Goal: Task Accomplishment & Management: Use online tool/utility

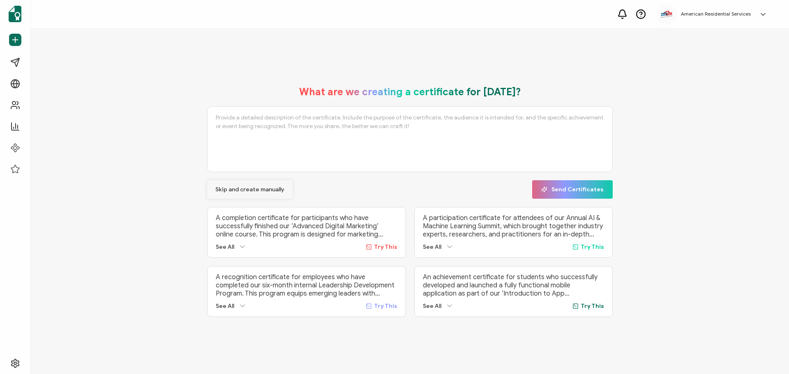
click at [256, 187] on span "Skip and create manually" at bounding box center [249, 190] width 69 height 6
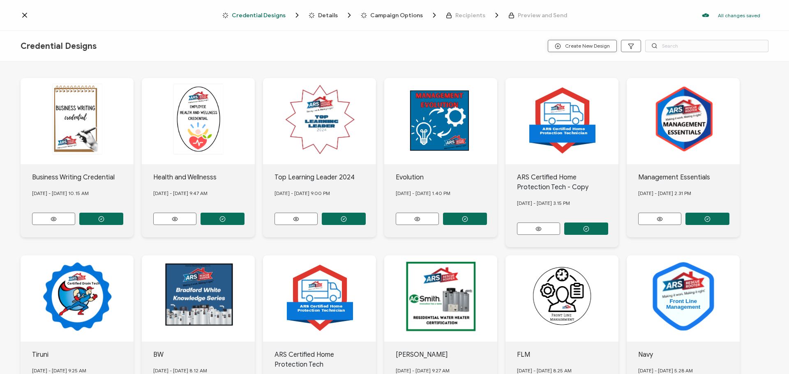
click at [569, 44] on span "Create New Design" at bounding box center [582, 46] width 55 height 6
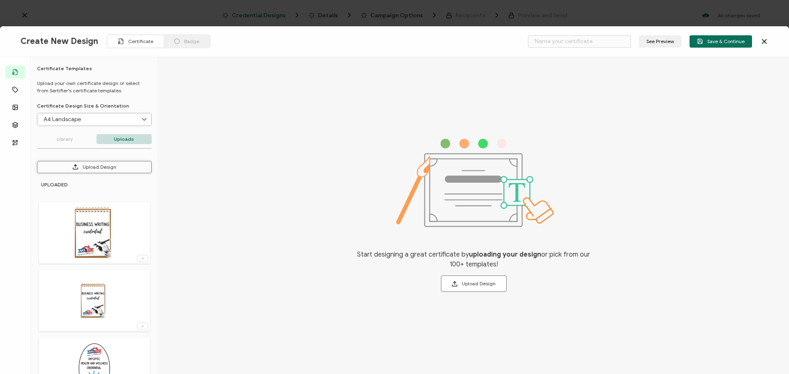
click at [87, 166] on button "Upload Design" at bounding box center [94, 167] width 115 height 12
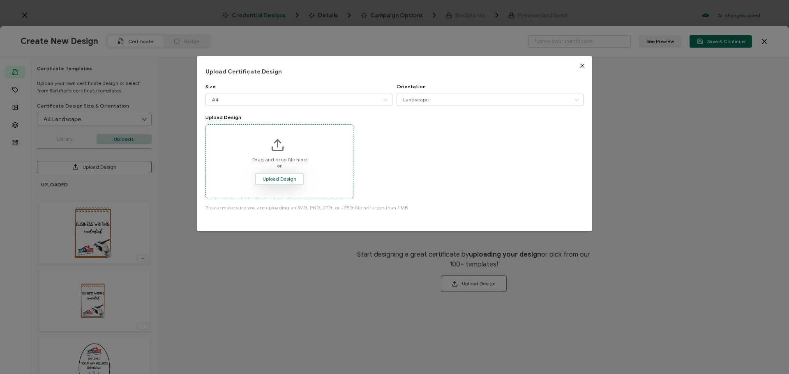
click at [288, 179] on span "Upload Design" at bounding box center [280, 179] width 34 height 5
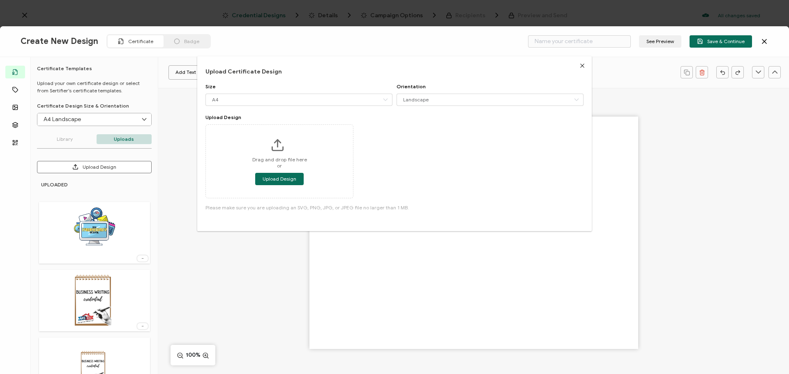
type input "Blank"
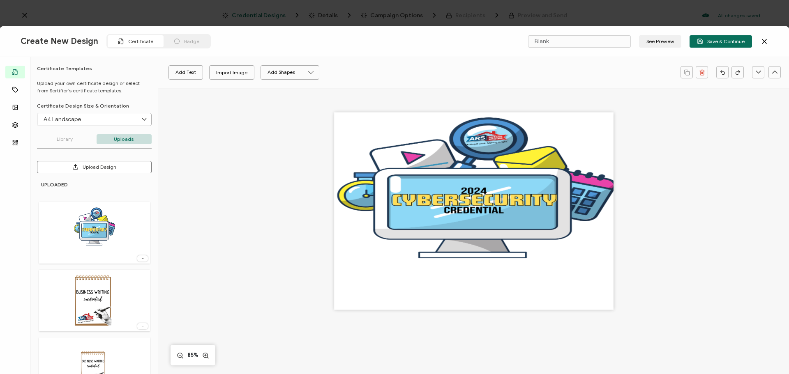
click at [84, 119] on input "A4 Landscape" at bounding box center [94, 119] width 114 height 12
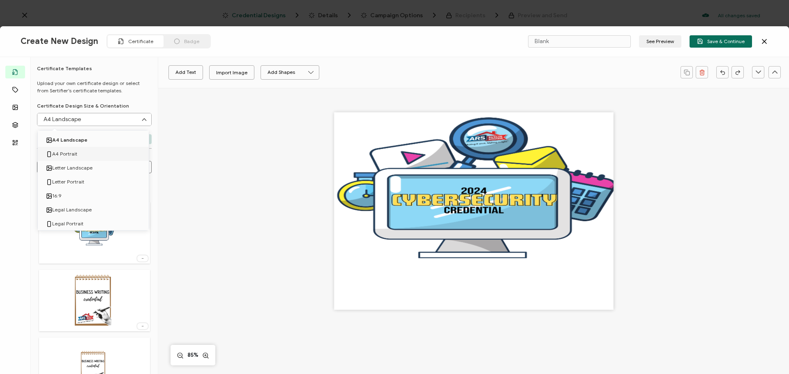
click at [70, 154] on span "A4 Portrait" at bounding box center [64, 154] width 25 height 14
type input "A4 Portrait"
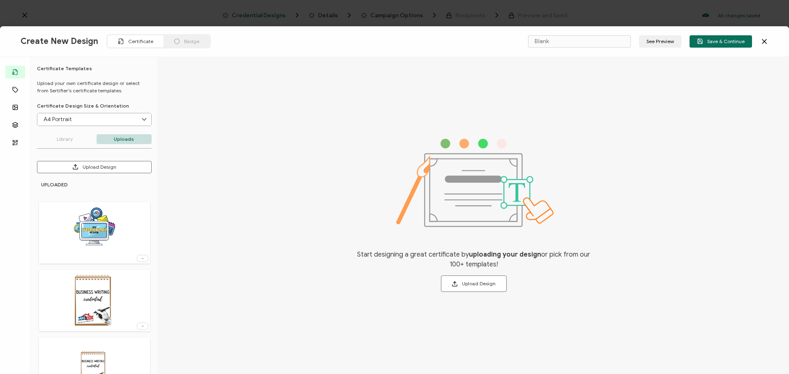
click at [96, 243] on img at bounding box center [94, 232] width 41 height 53
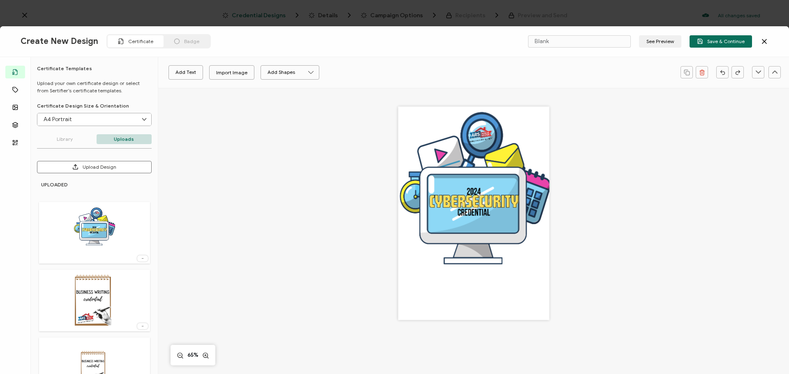
click at [479, 293] on div at bounding box center [473, 213] width 151 height 214
click at [490, 225] on div at bounding box center [473, 213] width 151 height 214
click at [492, 284] on div at bounding box center [473, 213] width 151 height 214
drag, startPoint x: 719, startPoint y: 37, endPoint x: 607, endPoint y: 37, distance: 111.8
click at [613, 35] on div "Create New Design Certificate Badge Blank See Preview Save & Continue" at bounding box center [394, 41] width 789 height 31
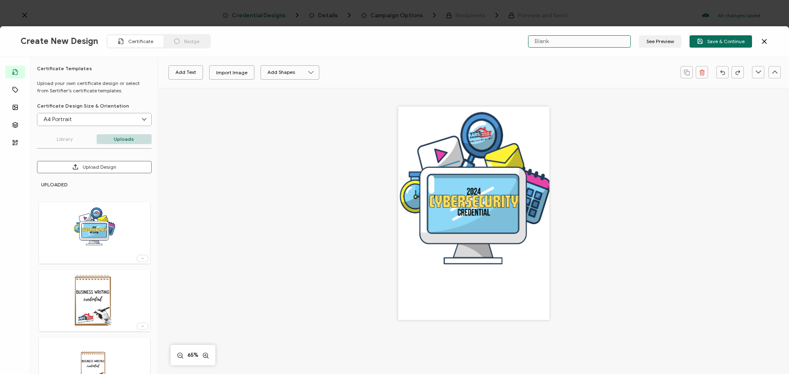
click at [599, 40] on input "Blank" at bounding box center [579, 41] width 103 height 12
drag, startPoint x: 599, startPoint y: 40, endPoint x: 516, endPoint y: 37, distance: 83.1
click at [516, 37] on div "Create New Design Certificate Badge Blank See Preview Save & Continue" at bounding box center [394, 41] width 789 height 31
type input "Cybersecurity"
click at [705, 38] on span "Save & Continue" at bounding box center [721, 41] width 48 height 6
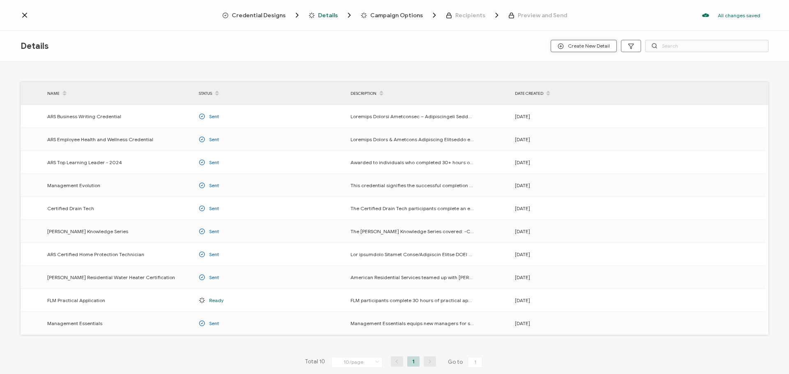
click at [571, 45] on span "Create New Detail" at bounding box center [584, 46] width 52 height 6
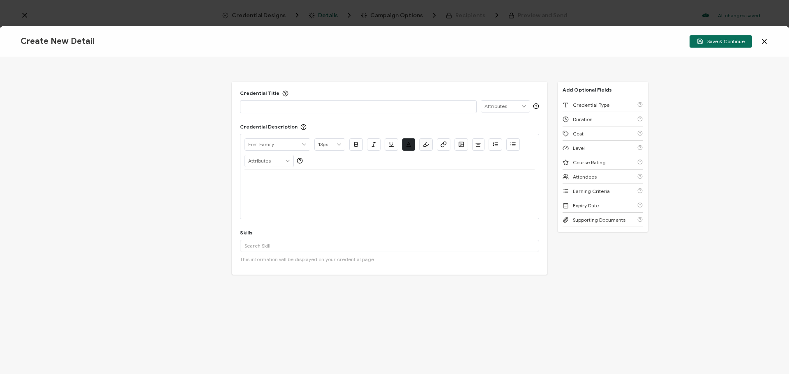
click at [288, 103] on p at bounding box center [358, 106] width 228 height 8
click at [596, 118] on div "Duration" at bounding box center [602, 119] width 81 height 14
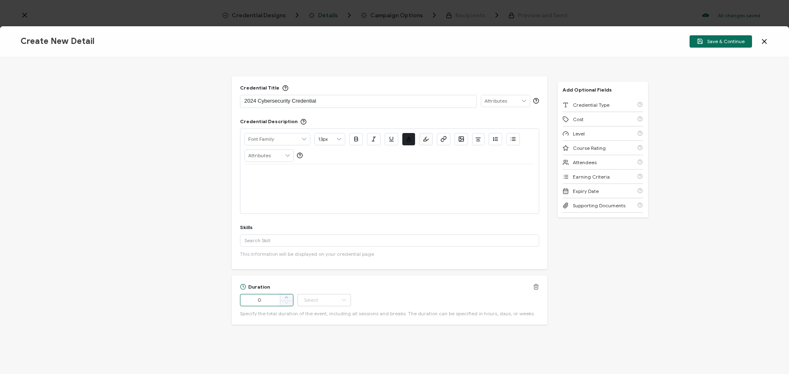
click at [288, 298] on span at bounding box center [286, 298] width 13 height 7
type input "3"
click at [323, 301] on input "text" at bounding box center [323, 300] width 53 height 12
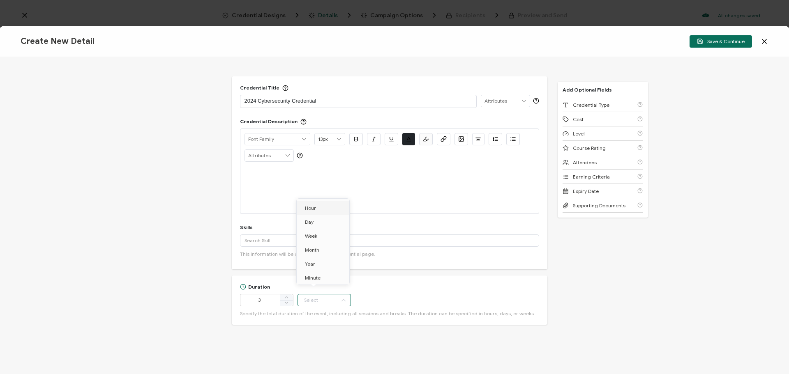
click at [322, 212] on li "Hour" at bounding box center [324, 208] width 55 height 14
type input "Hour"
click at [271, 177] on p at bounding box center [389, 174] width 290 height 7
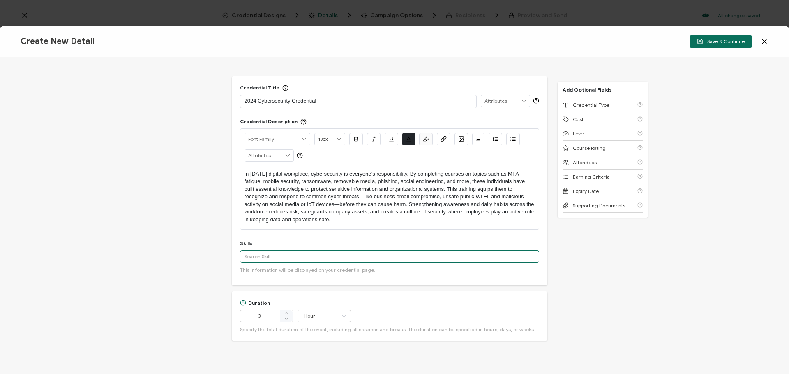
click at [277, 255] on input "text" at bounding box center [389, 257] width 299 height 12
drag, startPoint x: 277, startPoint y: 258, endPoint x: 207, endPoint y: 253, distance: 70.0
click at [207, 253] on div "Credential Title 2024 Cybersecurity Credential ISSUER Issuer Name Credential De…" at bounding box center [394, 215] width 789 height 317
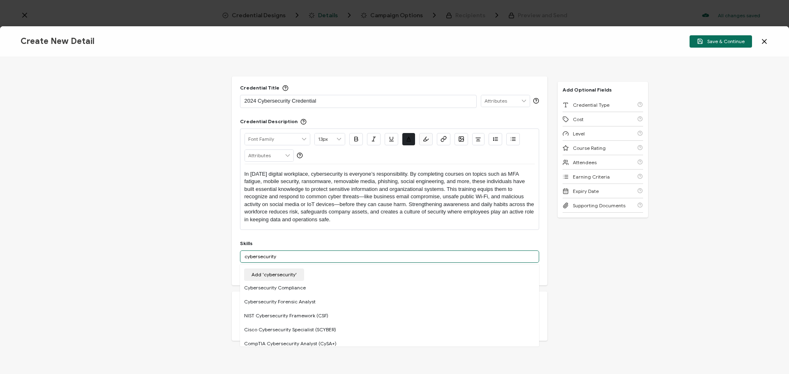
click at [256, 258] on input "cybersecurity" at bounding box center [389, 257] width 299 height 12
click at [283, 274] on div "Cyber Security" at bounding box center [389, 272] width 299 height 14
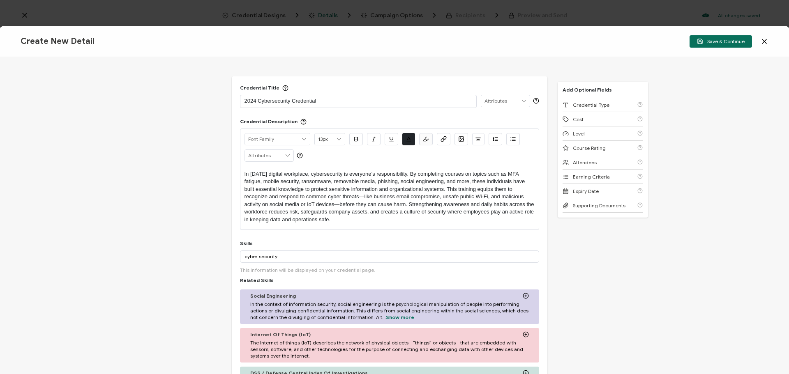
scroll to position [123, 0]
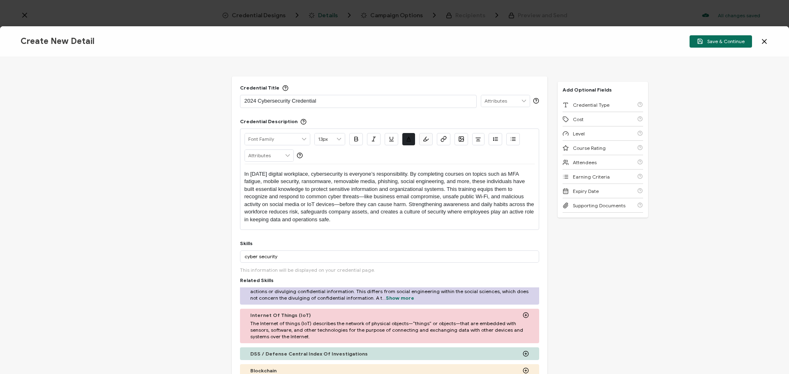
click at [523, 315] on icon at bounding box center [526, 315] width 6 height 6
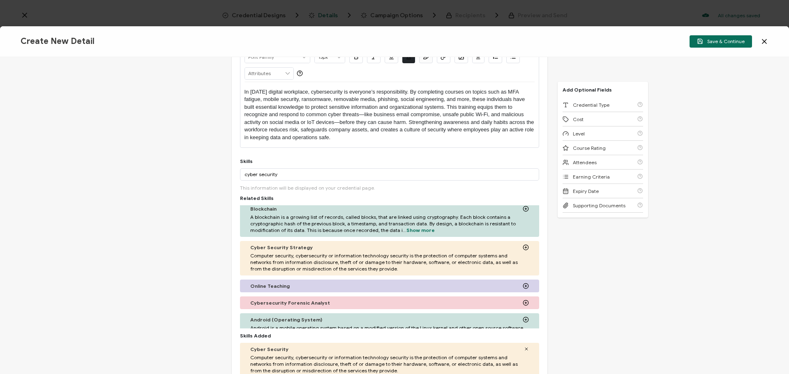
scroll to position [205, 0]
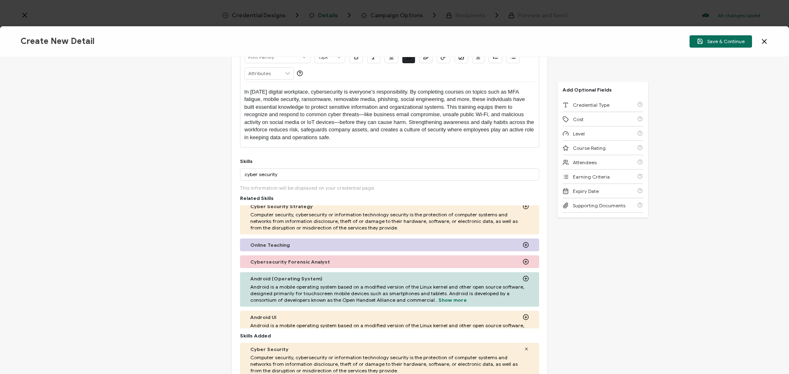
click at [523, 244] on icon at bounding box center [526, 245] width 6 height 6
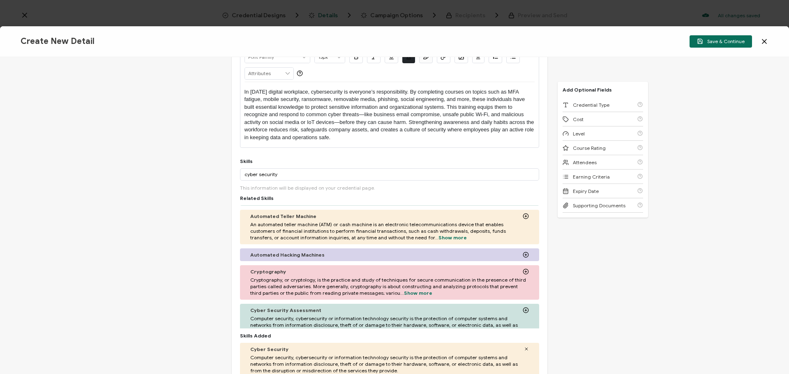
scroll to position [329, 0]
click at [523, 256] on icon at bounding box center [526, 254] width 6 height 6
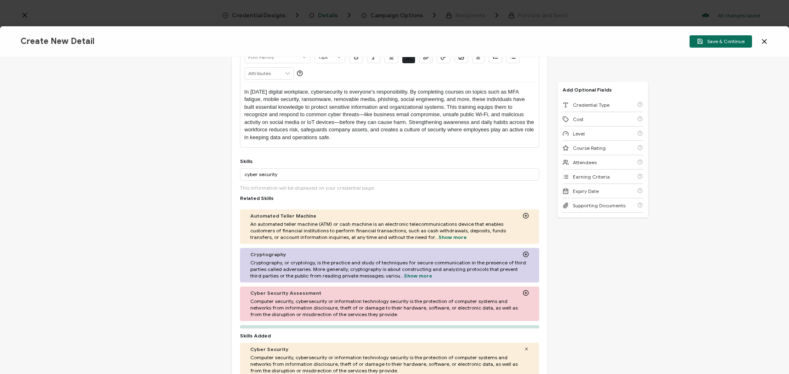
scroll to position [370, 0]
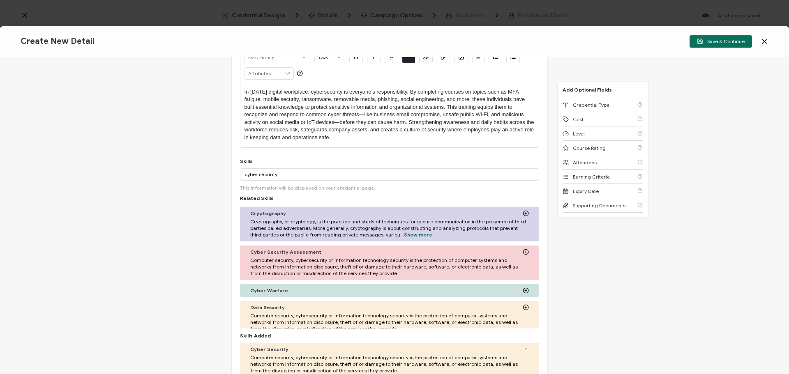
click at [523, 252] on icon at bounding box center [526, 252] width 6 height 6
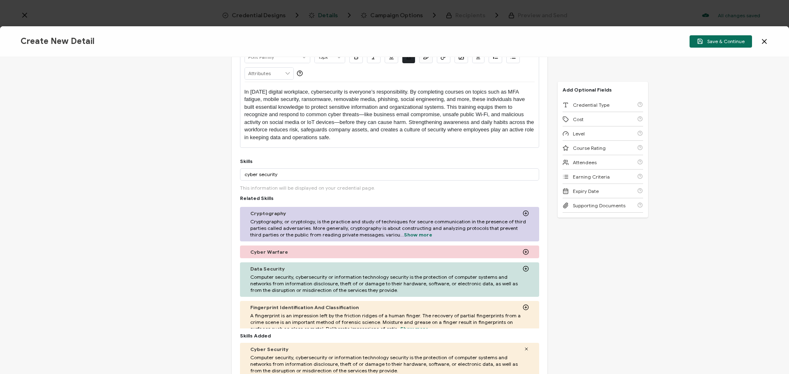
click at [523, 271] on icon at bounding box center [526, 269] width 6 height 6
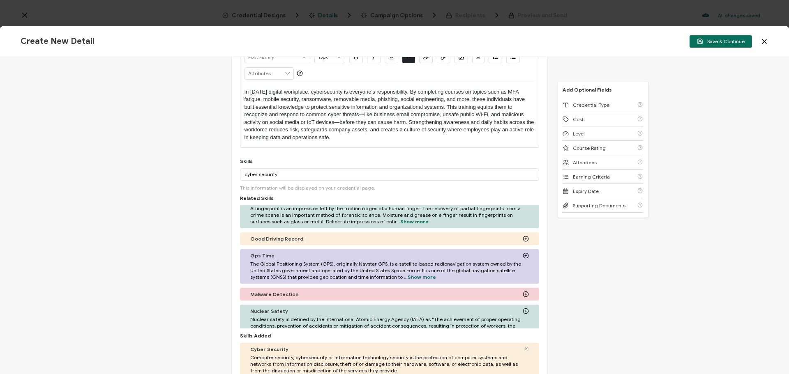
scroll to position [452, 0]
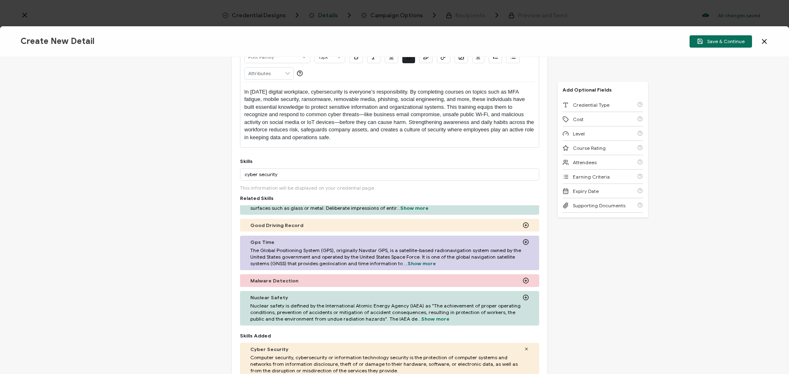
click at [523, 279] on circle at bounding box center [525, 280] width 5 height 5
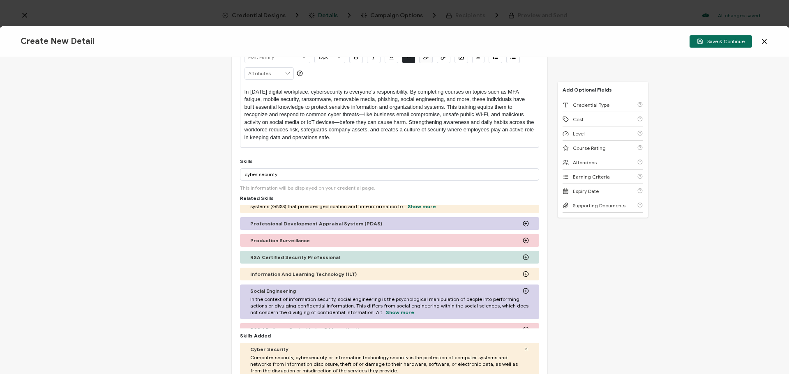
scroll to position [0, 0]
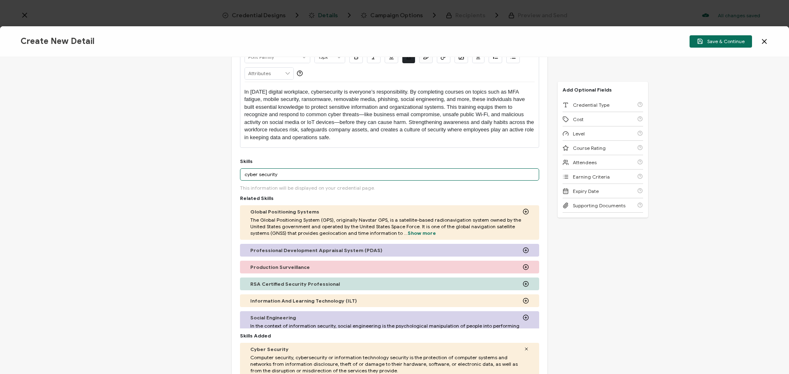
drag, startPoint x: 282, startPoint y: 175, endPoint x: 134, endPoint y: 174, distance: 147.9
click at [134, 174] on div "Credential Title 2024 Cybersecurity Credential ISSUER Issuer Name Credential De…" at bounding box center [394, 215] width 789 height 317
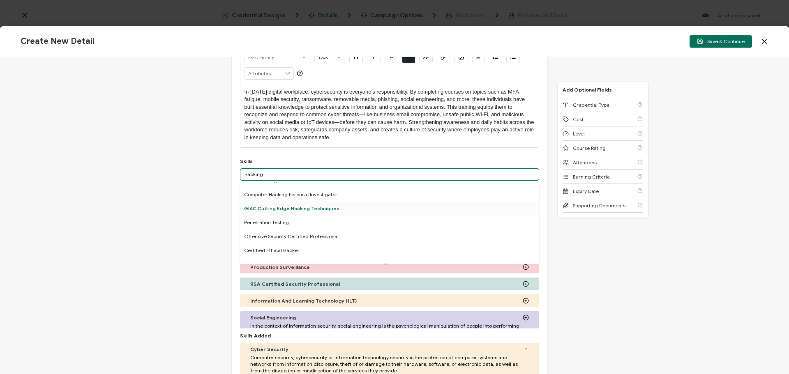
scroll to position [80, 0]
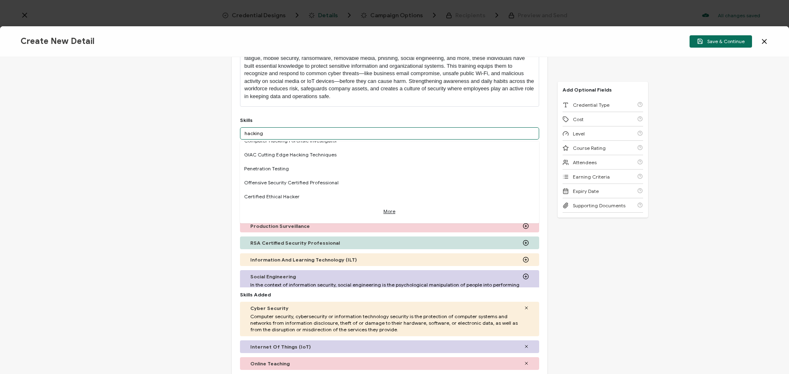
type input "hacking"
click at [646, 269] on div "Credential Title 2024 Cybersecurity Credential ISSUER Issuer Name Credential De…" at bounding box center [394, 215] width 789 height 317
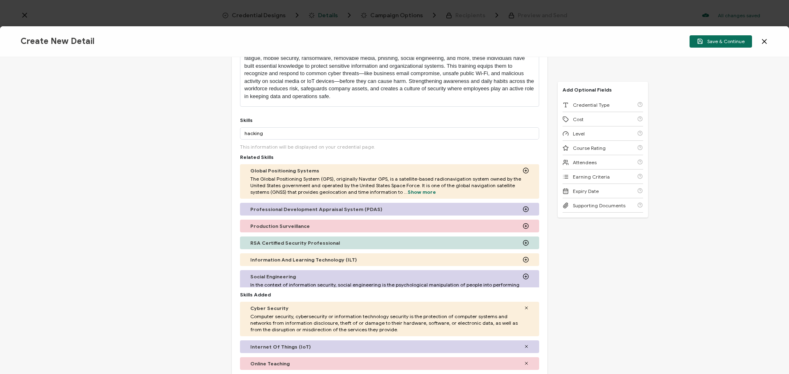
scroll to position [342, 0]
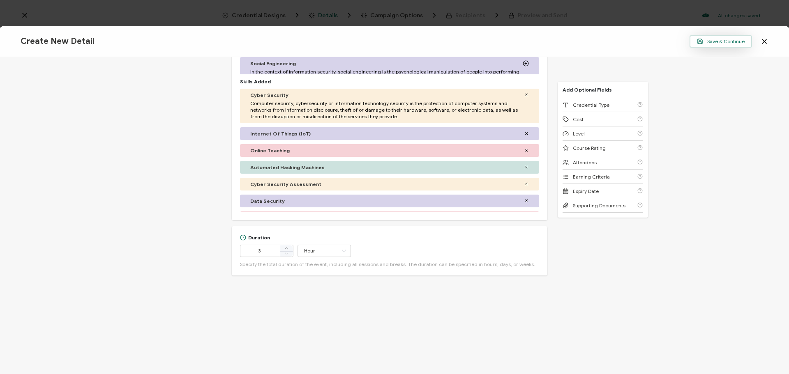
click at [707, 40] on span "Save & Continue" at bounding box center [721, 41] width 48 height 6
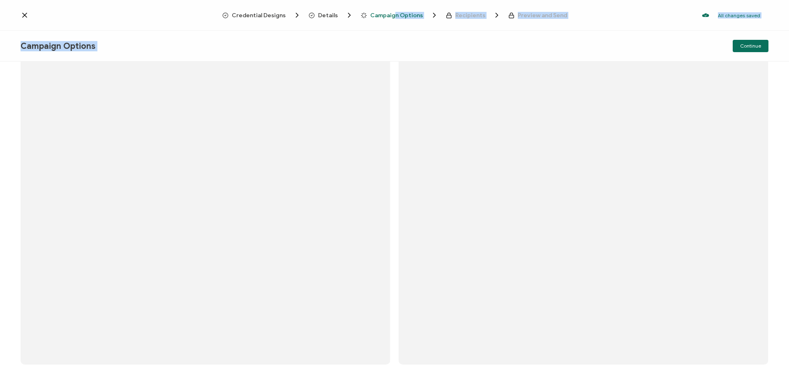
click at [396, 26] on div "Credential Designs Details Campaign Options Recipients Preview and Send All cha…" at bounding box center [394, 188] width 789 height 376
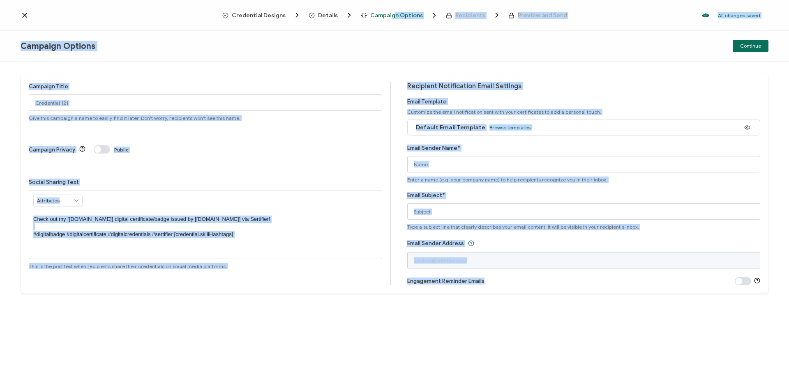
click at [337, 46] on div "Campaign Options Continue" at bounding box center [394, 46] width 789 height 31
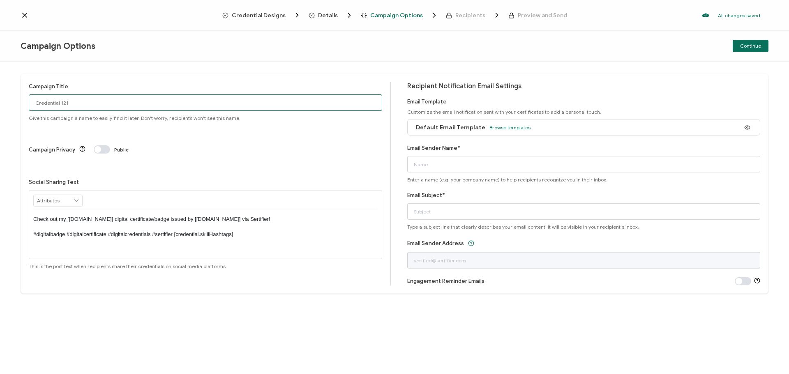
drag, startPoint x: 81, startPoint y: 101, endPoint x: -83, endPoint y: 87, distance: 165.3
click at [0, 87] on html "Credential Designs Details Campaign Options Recipients Preview and Send All cha…" at bounding box center [394, 187] width 789 height 374
type input "2024 Cybersecurity"
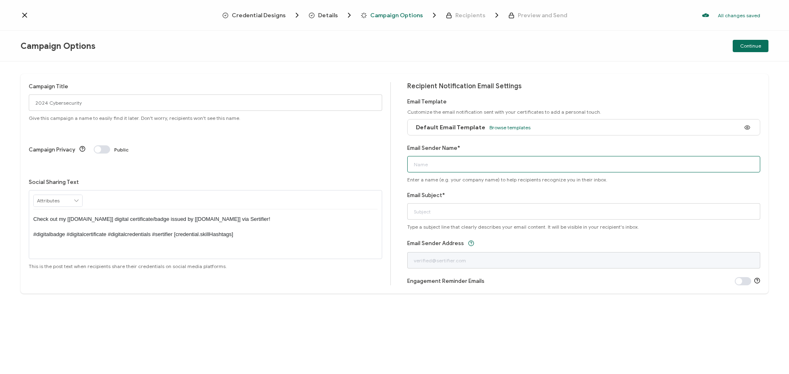
click at [470, 165] on input "Email Sender Name*" at bounding box center [583, 164] width 353 height 16
type input "[PERSON_NAME]"
type input "Your 2024 Cyber Security Credential is here!"
click at [743, 44] on span "Continue" at bounding box center [750, 46] width 21 height 5
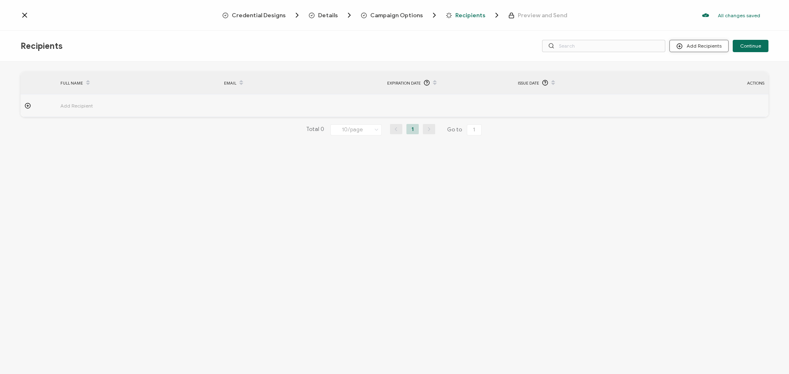
click at [687, 46] on button "Add Recipients" at bounding box center [698, 46] width 59 height 12
click at [701, 47] on button "Add Recipients" at bounding box center [698, 46] width 59 height 12
click at [702, 68] on span "Upload Recipients" at bounding box center [709, 68] width 41 height 6
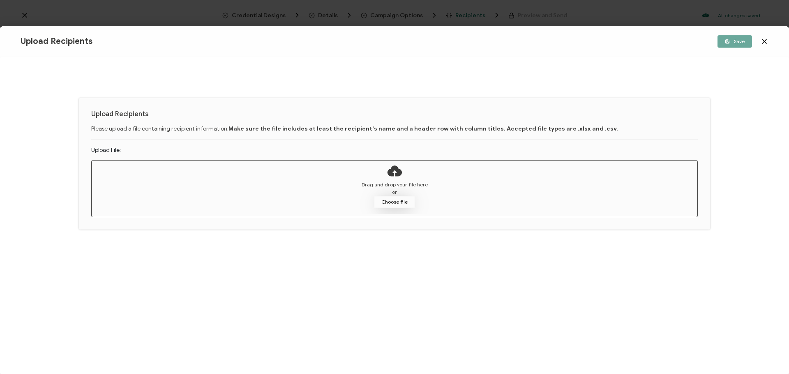
click at [381, 200] on button "Choose file" at bounding box center [394, 202] width 41 height 12
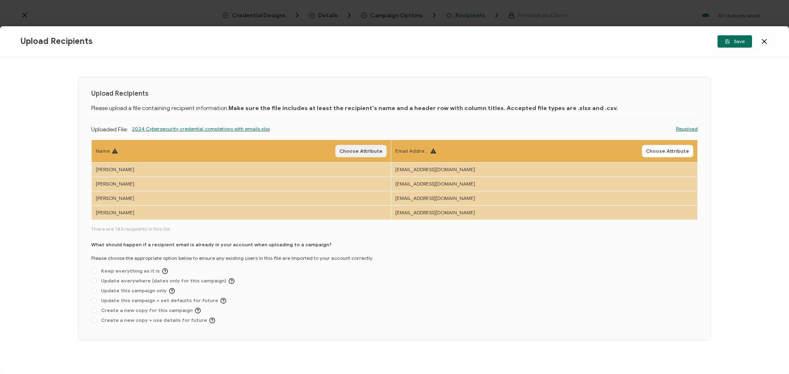
click at [373, 151] on span "Choose Attribute" at bounding box center [360, 151] width 43 height 5
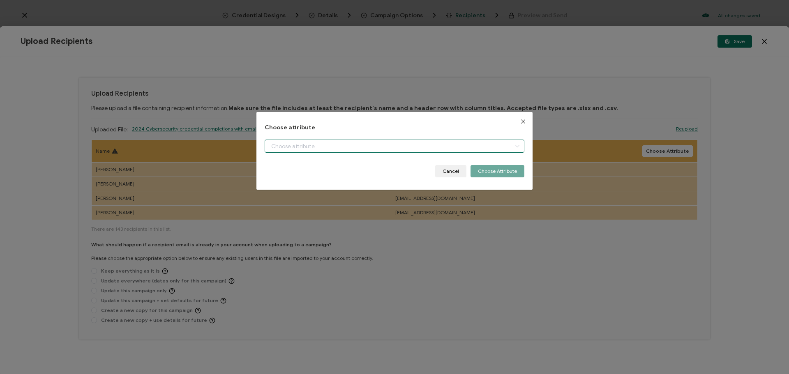
click at [387, 149] on input "dialog" at bounding box center [395, 146] width 260 height 13
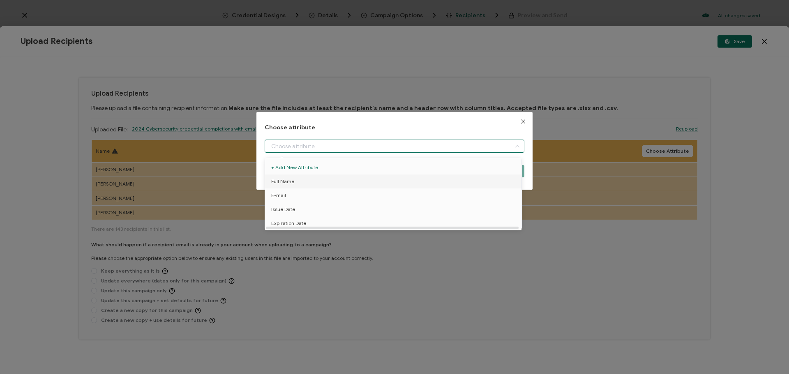
click at [361, 179] on li "Full Name" at bounding box center [394, 182] width 263 height 14
type input "Full Name"
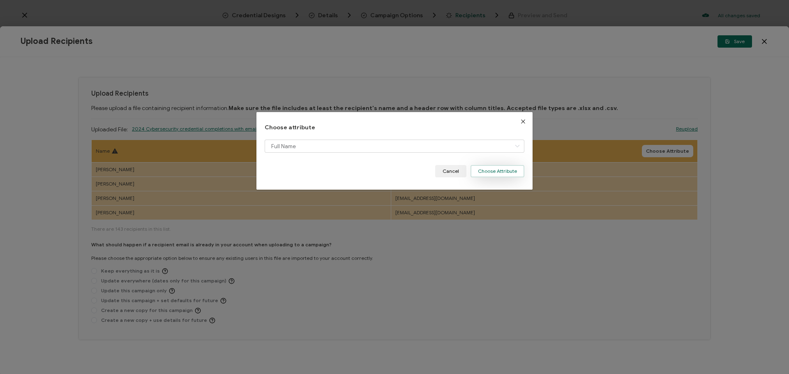
click at [486, 173] on button "Choose Attribute" at bounding box center [497, 171] width 54 height 12
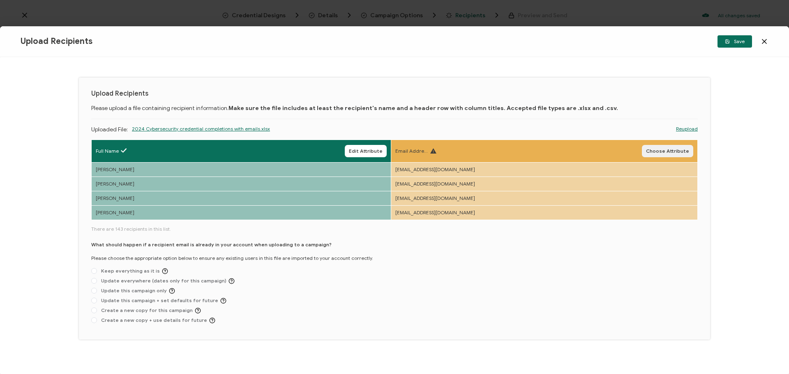
click at [660, 150] on span "Choose Attribute" at bounding box center [667, 151] width 43 height 5
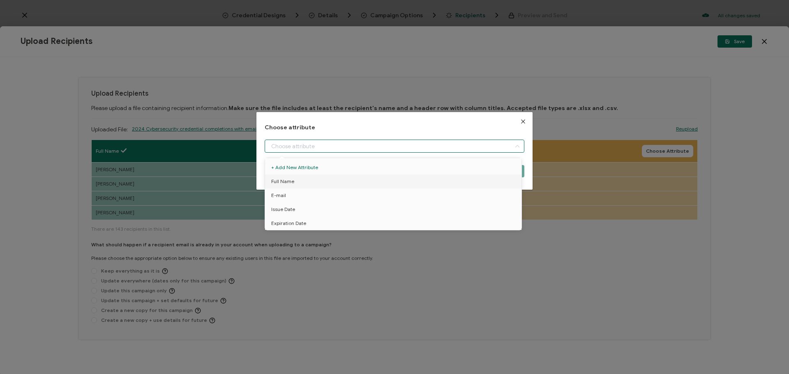
click at [389, 148] on input "dialog" at bounding box center [395, 146] width 260 height 13
click at [353, 192] on li "E-mail" at bounding box center [394, 196] width 263 height 14
type input "E-mail"
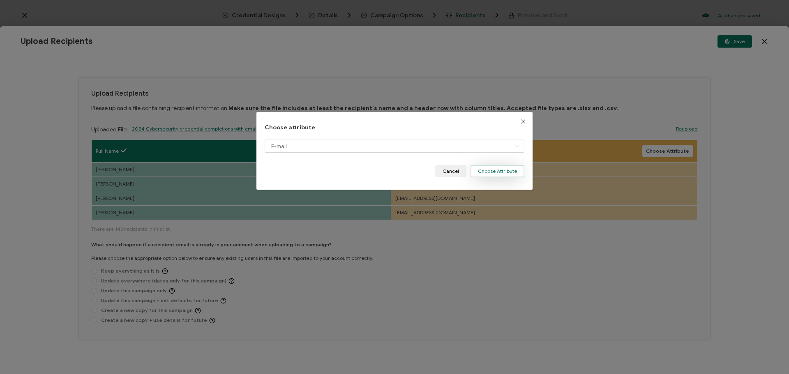
click at [486, 168] on button "Choose Attribute" at bounding box center [497, 171] width 54 height 12
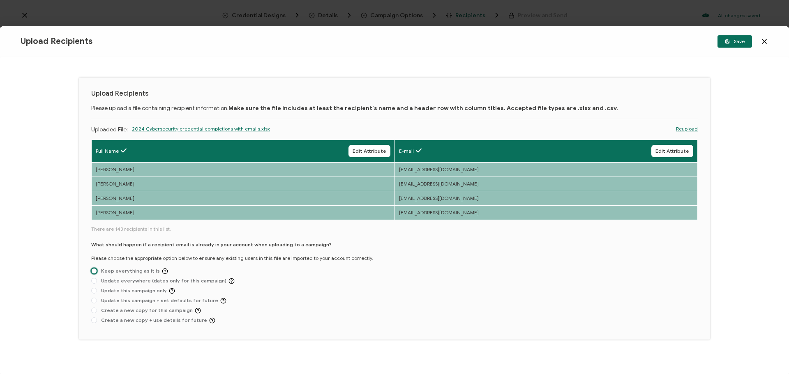
click at [92, 271] on span at bounding box center [94, 271] width 6 height 6
click at [92, 271] on input "Keep everything as it is" at bounding box center [94, 271] width 6 height 7
radio input "true"
click at [728, 41] on icon "button" at bounding box center [727, 41] width 5 height 5
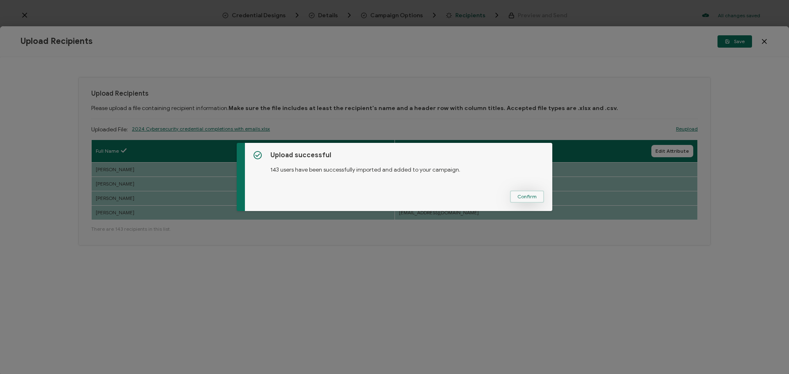
click at [525, 193] on button "Confirm" at bounding box center [527, 197] width 34 height 12
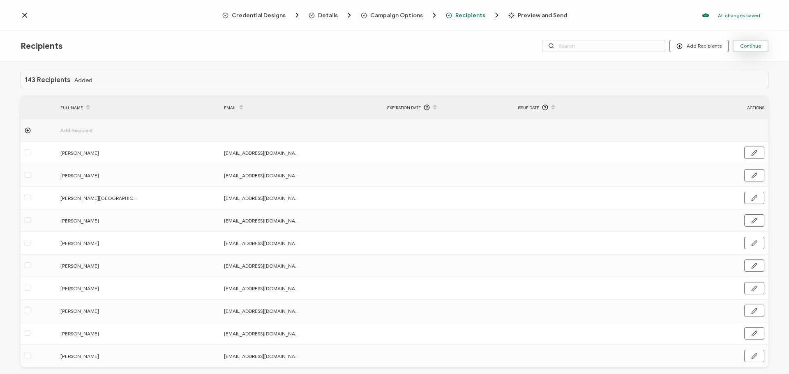
click at [744, 50] on button "Continue" at bounding box center [751, 46] width 36 height 12
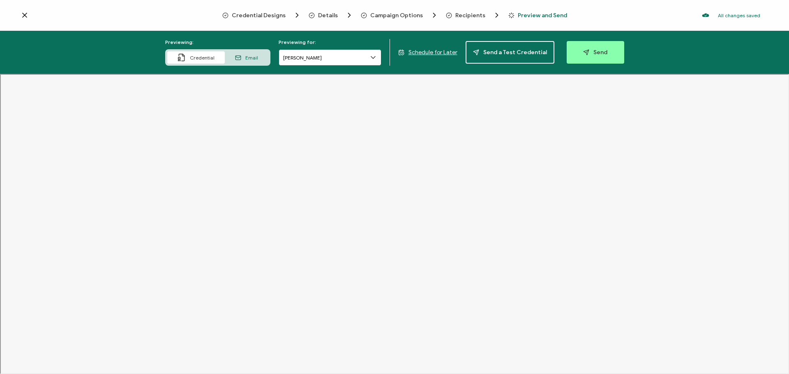
click at [304, 54] on input "[PERSON_NAME]" at bounding box center [330, 57] width 103 height 16
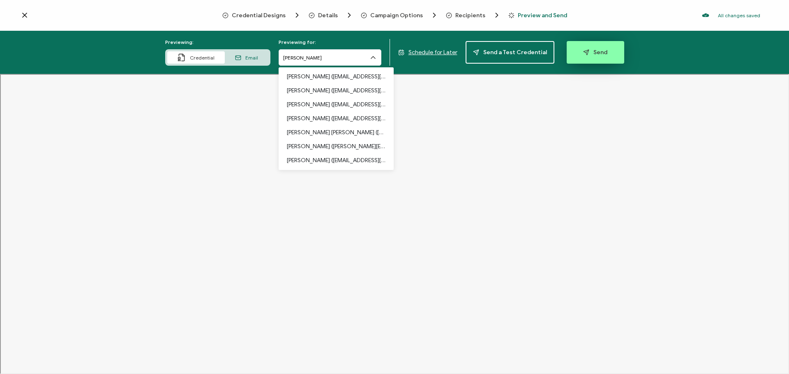
click at [583, 50] on icon "button" at bounding box center [586, 52] width 6 height 6
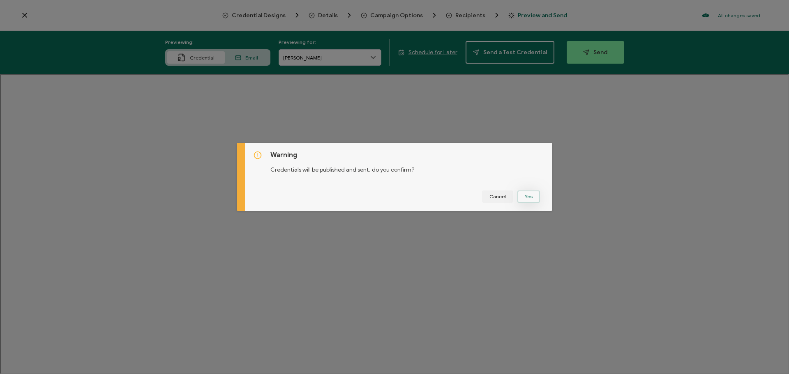
click at [526, 194] on button "Yes" at bounding box center [528, 197] width 23 height 12
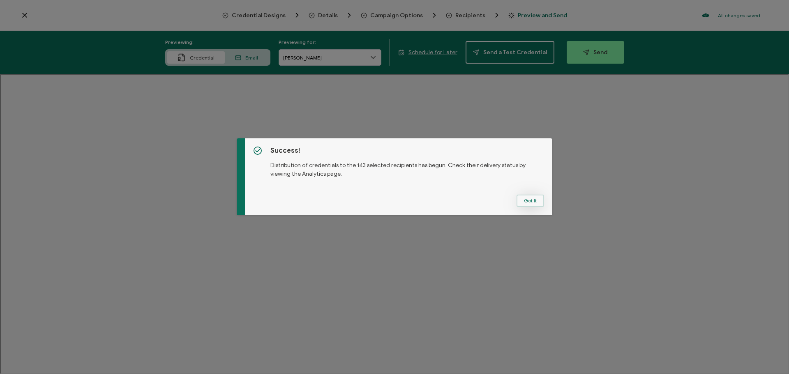
click at [527, 205] on button "Got It" at bounding box center [530, 201] width 28 height 12
